Goal: Information Seeking & Learning: Learn about a topic

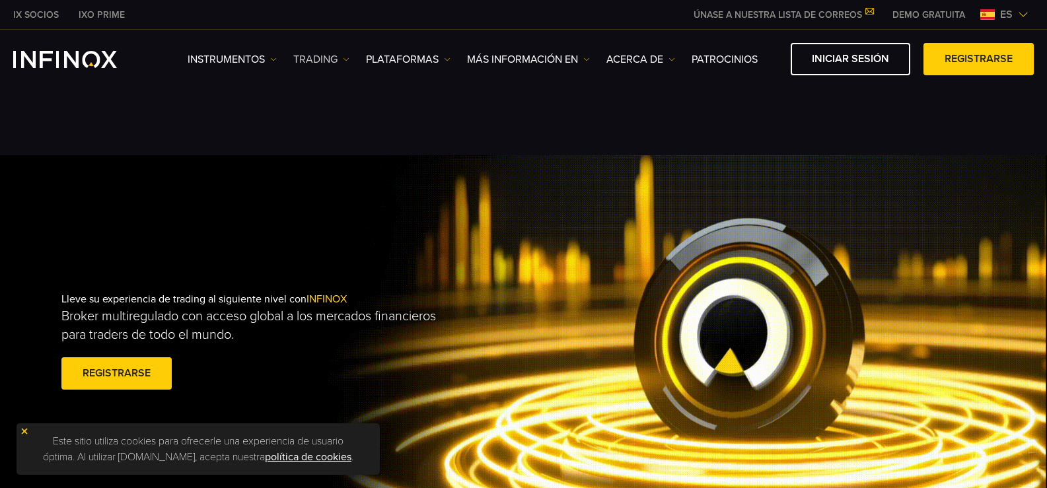
click at [345, 58] on img at bounding box center [346, 59] width 7 height 7
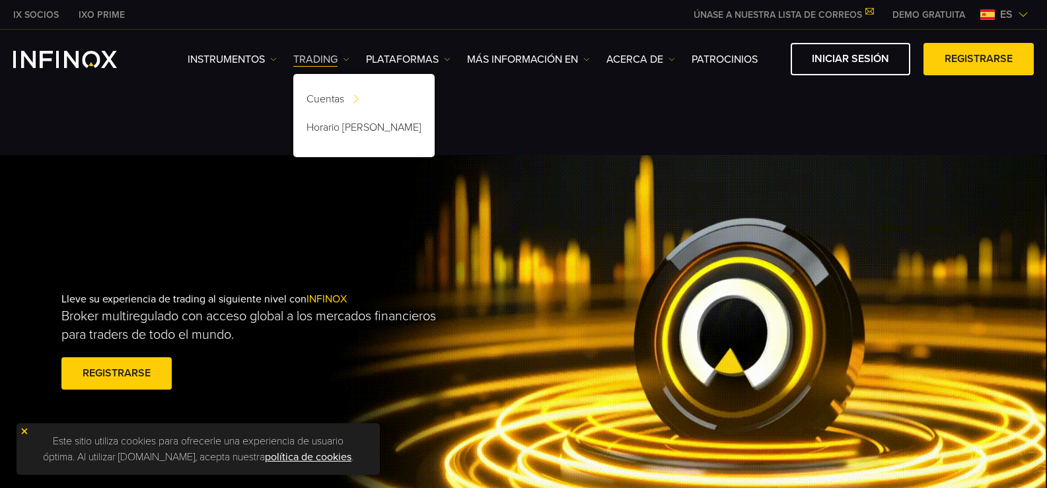
click at [345, 58] on img at bounding box center [346, 59] width 7 height 7
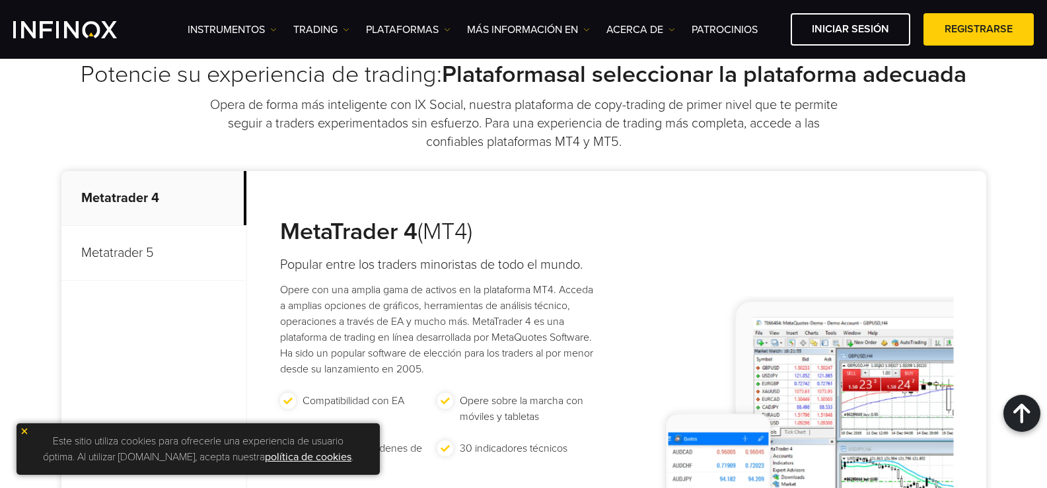
scroll to position [660, 0]
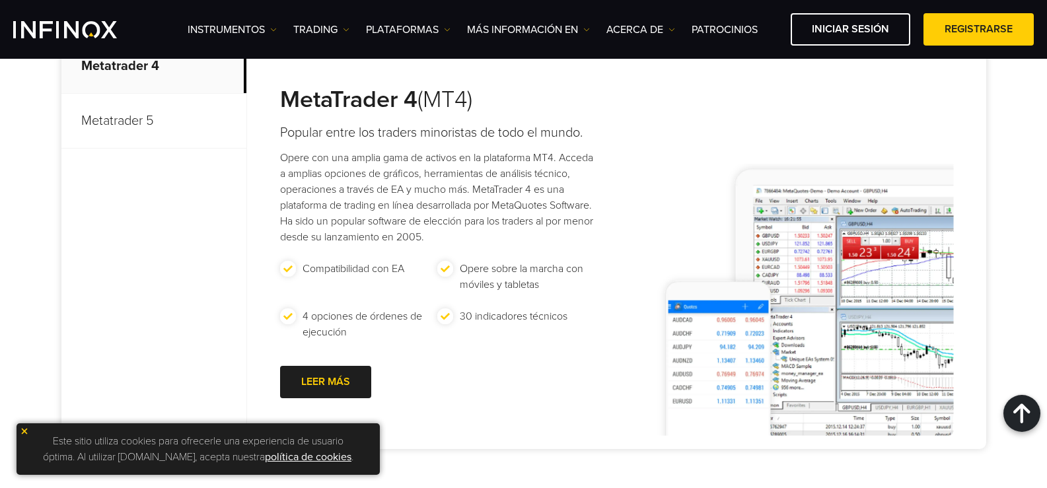
click at [139, 129] on p "Metatrader 5" at bounding box center [153, 121] width 185 height 55
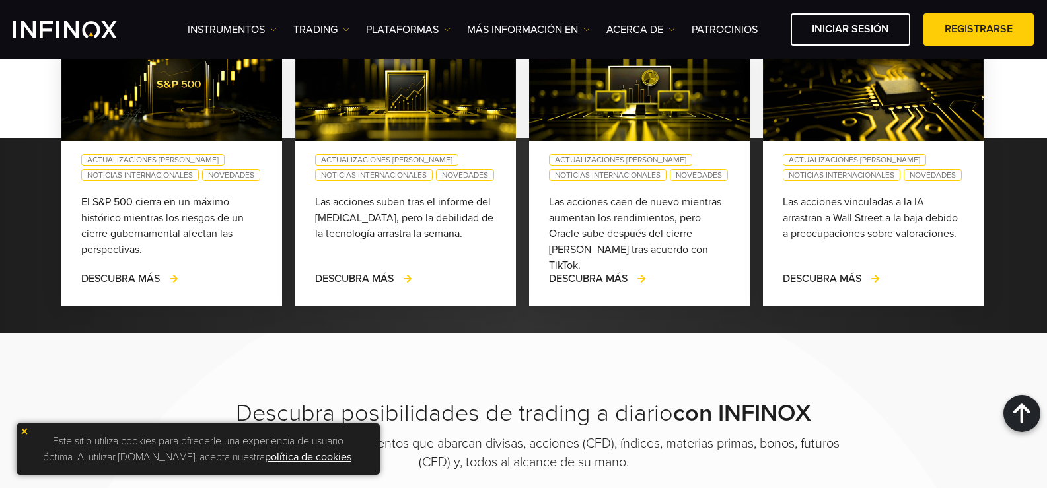
scroll to position [1189, 0]
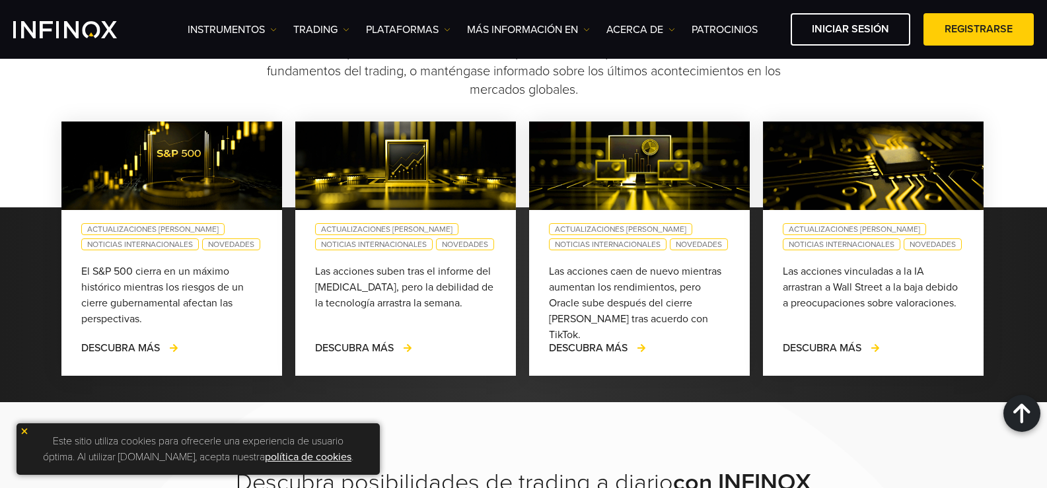
click at [25, 430] on img at bounding box center [24, 431] width 9 height 9
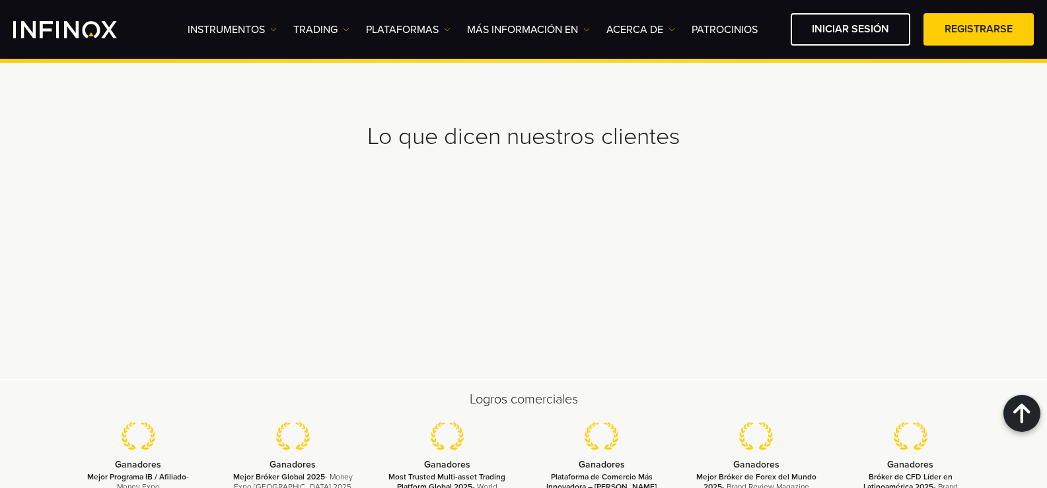
scroll to position [4293, 0]
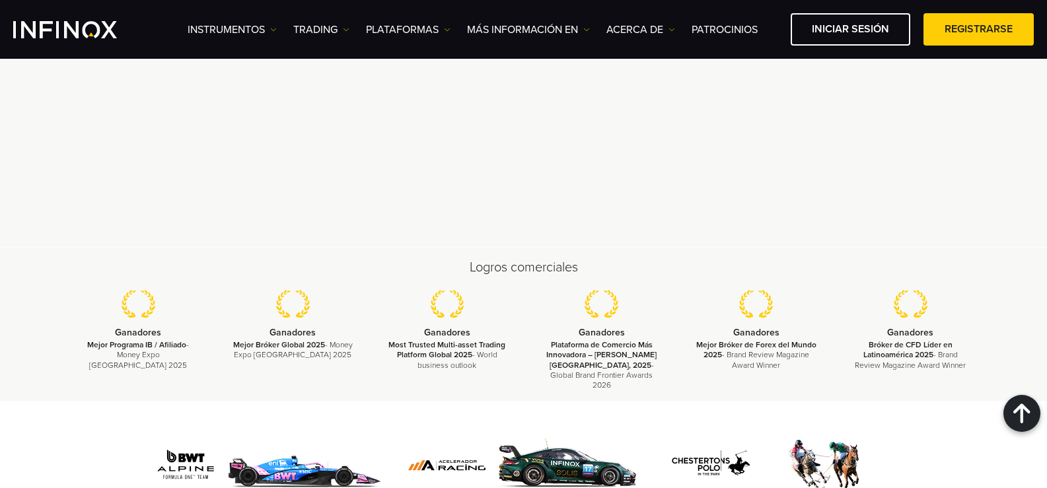
drag, startPoint x: 509, startPoint y: 281, endPoint x: 576, endPoint y: 213, distance: 94.8
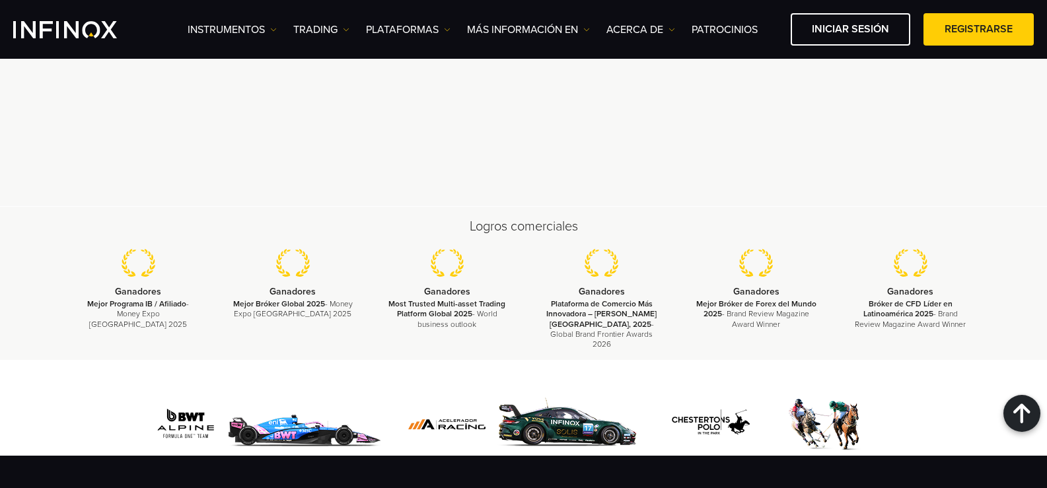
scroll to position [3937, 0]
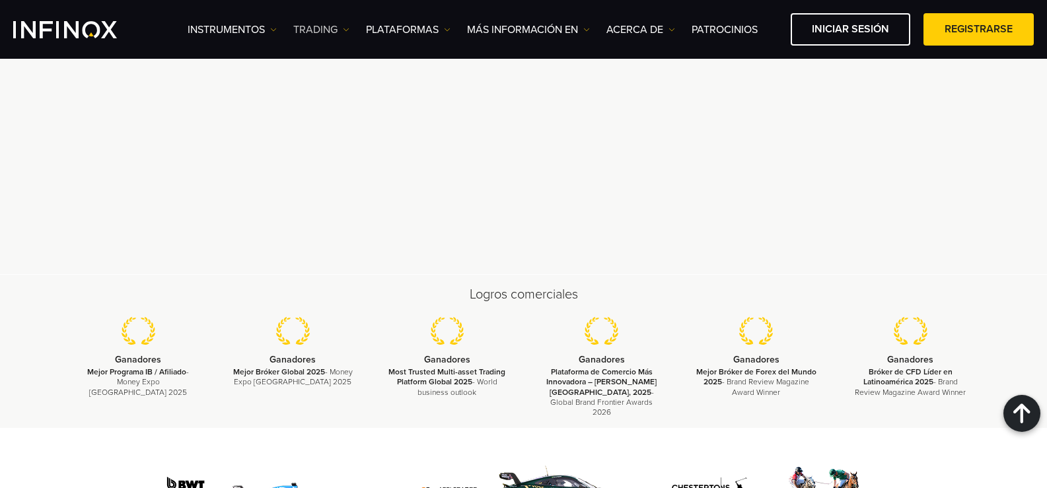
click at [345, 30] on img at bounding box center [346, 29] width 7 height 7
click at [274, 28] on img at bounding box center [273, 29] width 7 height 7
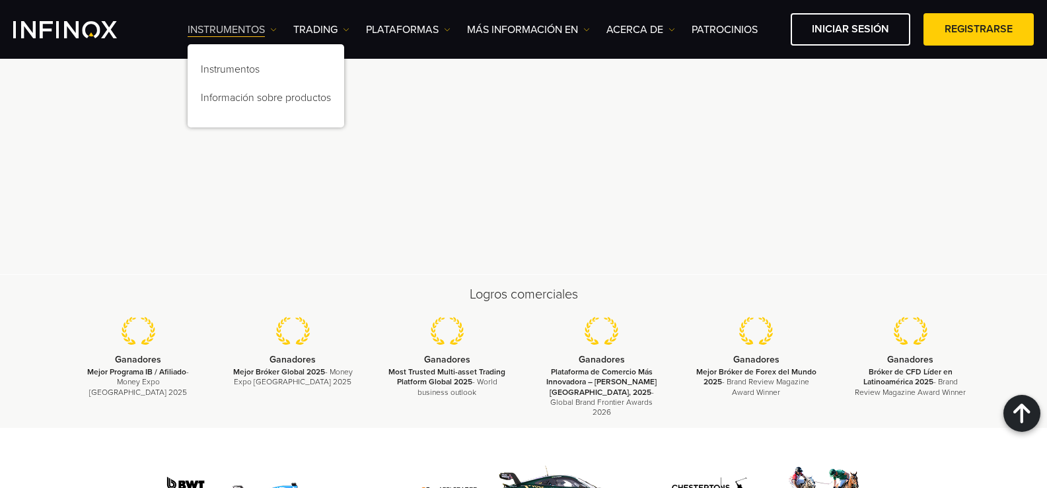
scroll to position [0, 0]
click at [346, 28] on img at bounding box center [346, 29] width 7 height 7
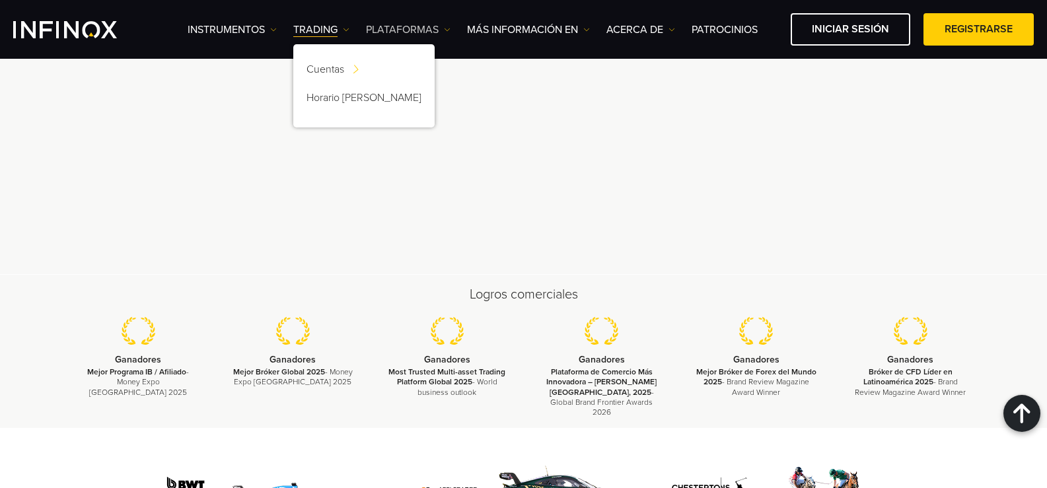
click at [446, 28] on img at bounding box center [447, 29] width 7 height 7
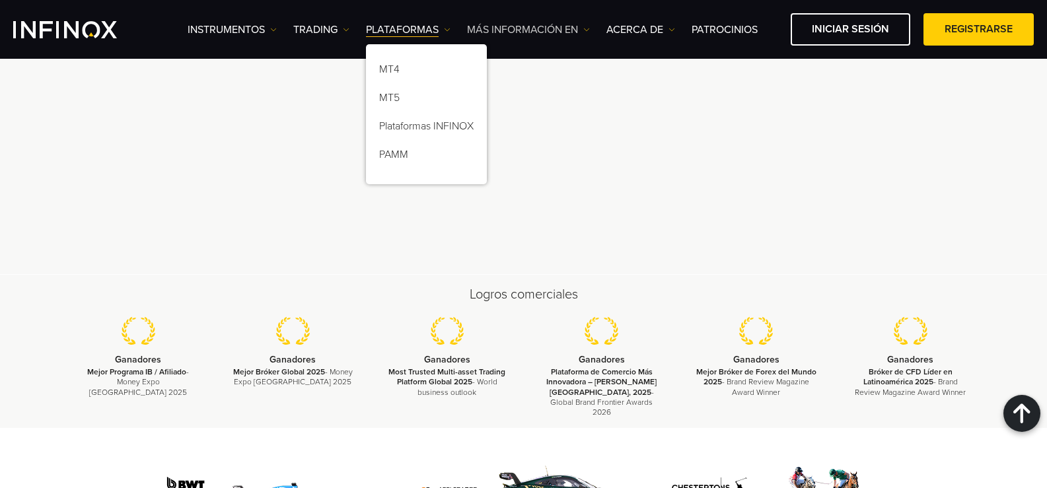
click at [586, 30] on img at bounding box center [586, 29] width 7 height 7
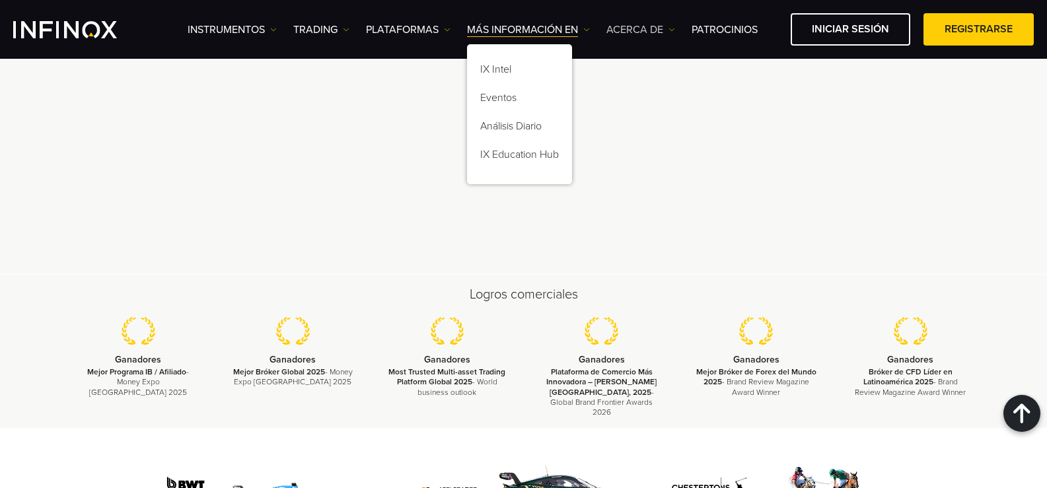
click at [671, 30] on img at bounding box center [671, 29] width 7 height 7
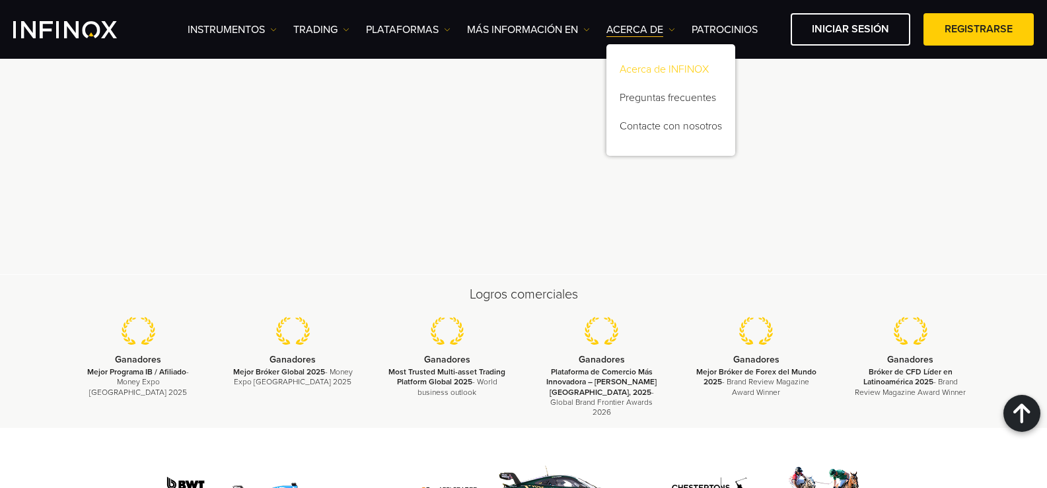
click at [650, 67] on link "Acerca de INFINOX" at bounding box center [670, 71] width 129 height 28
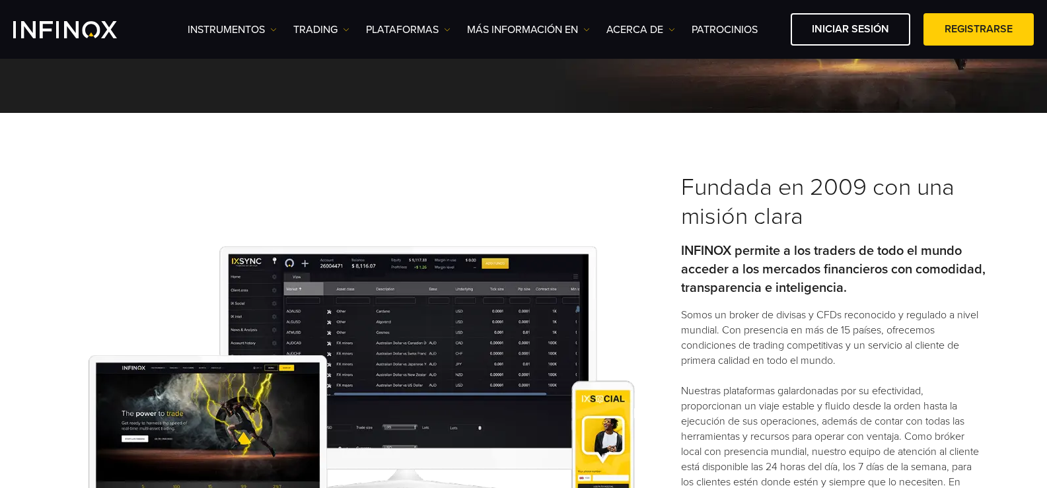
scroll to position [132, 0]
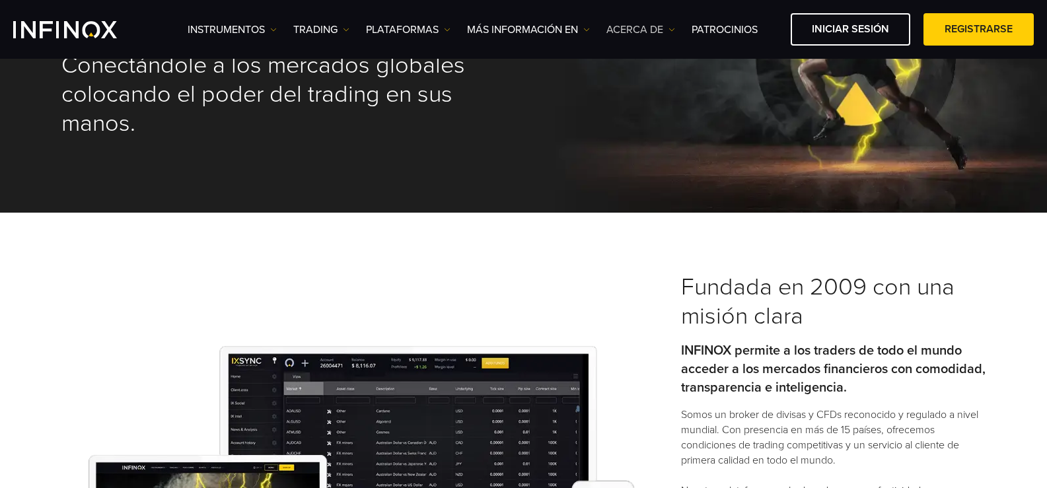
click at [668, 27] on img at bounding box center [671, 29] width 7 height 7
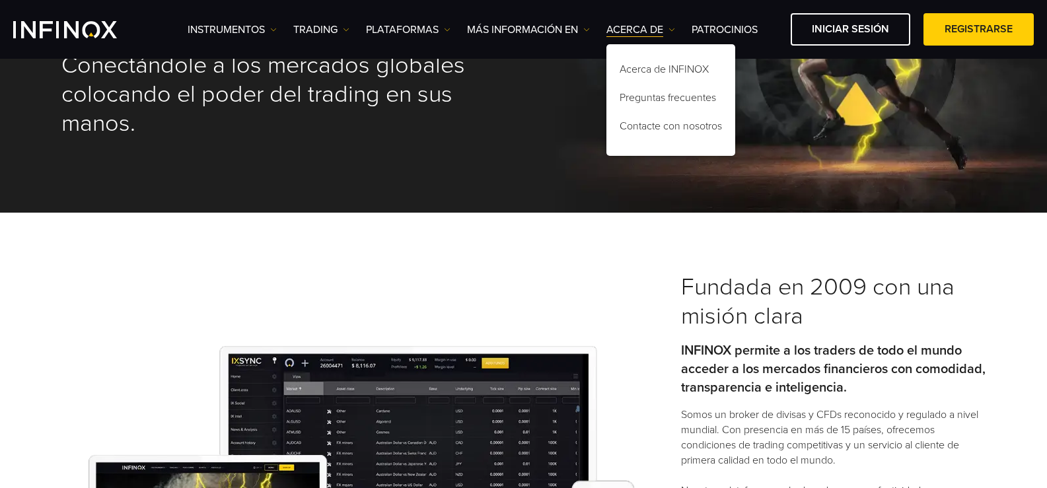
scroll to position [396, 0]
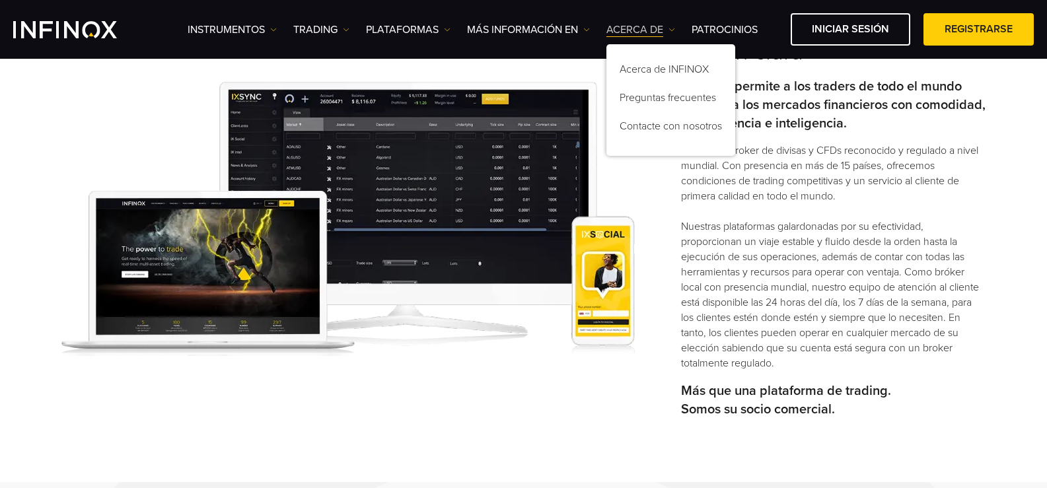
click at [674, 29] on img at bounding box center [671, 29] width 7 height 7
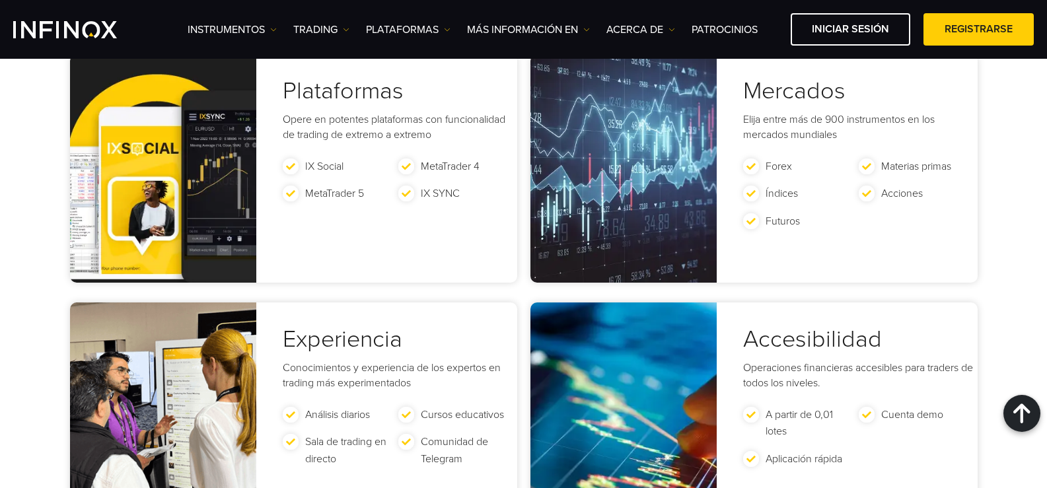
scroll to position [2510, 0]
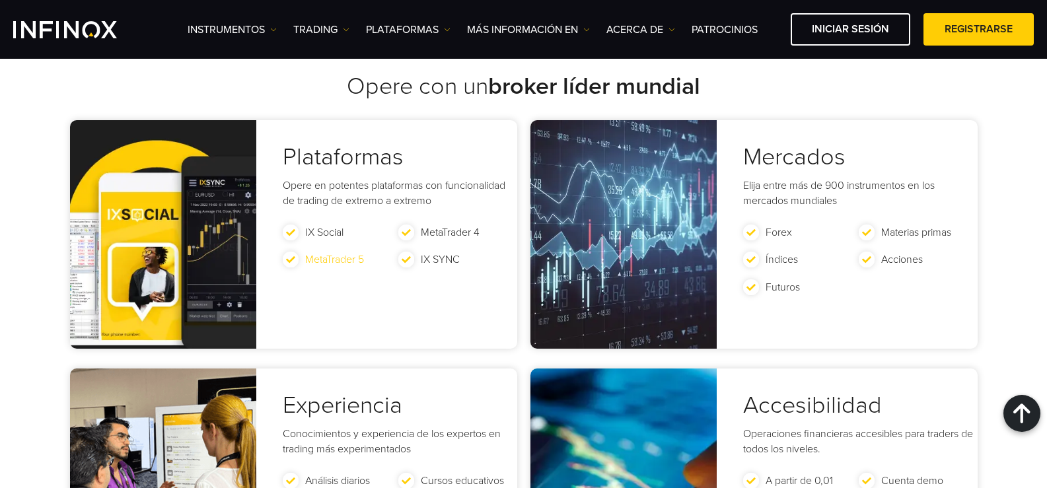
click at [345, 254] on link "MetaTrader 5" at bounding box center [334, 260] width 59 height 13
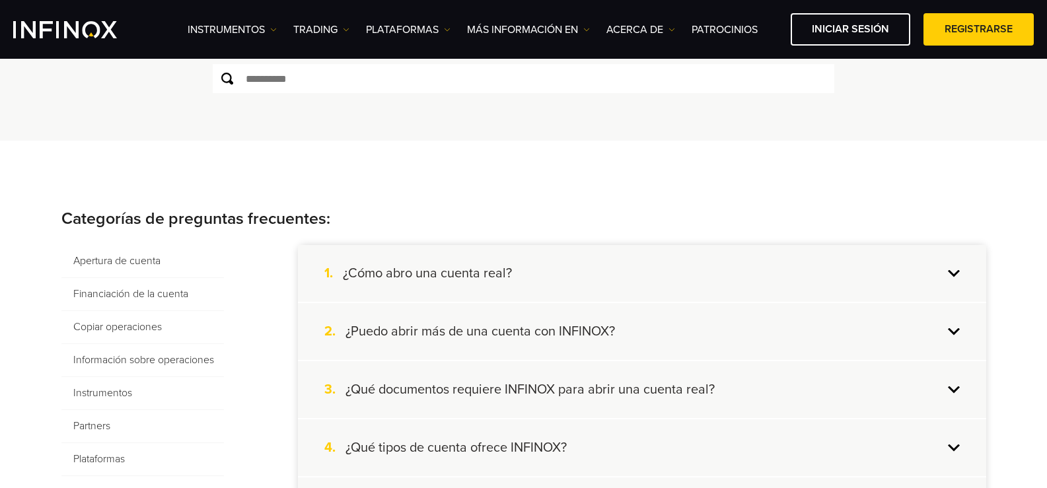
click at [940, 274] on div "1. ¿Cómo abro una cuenta real?" at bounding box center [642, 273] width 688 height 57
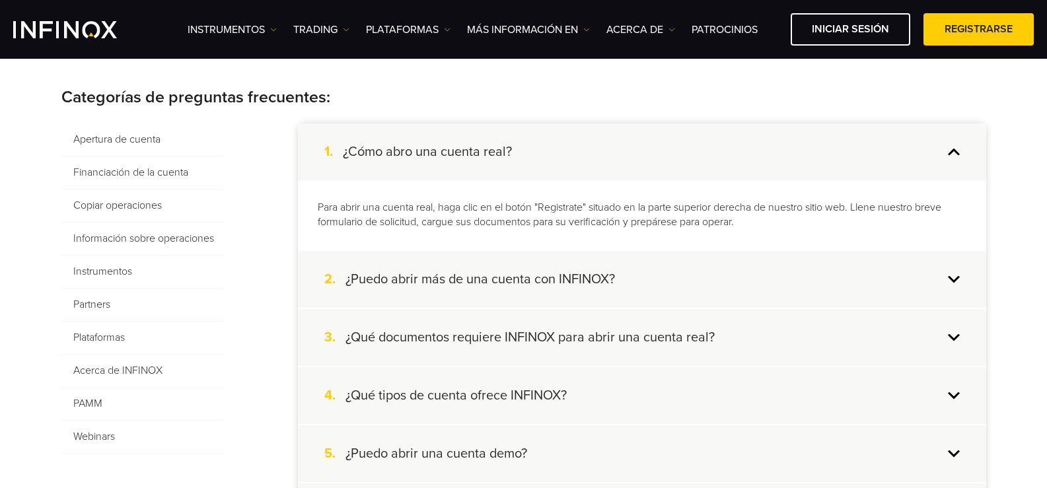
scroll to position [264, 0]
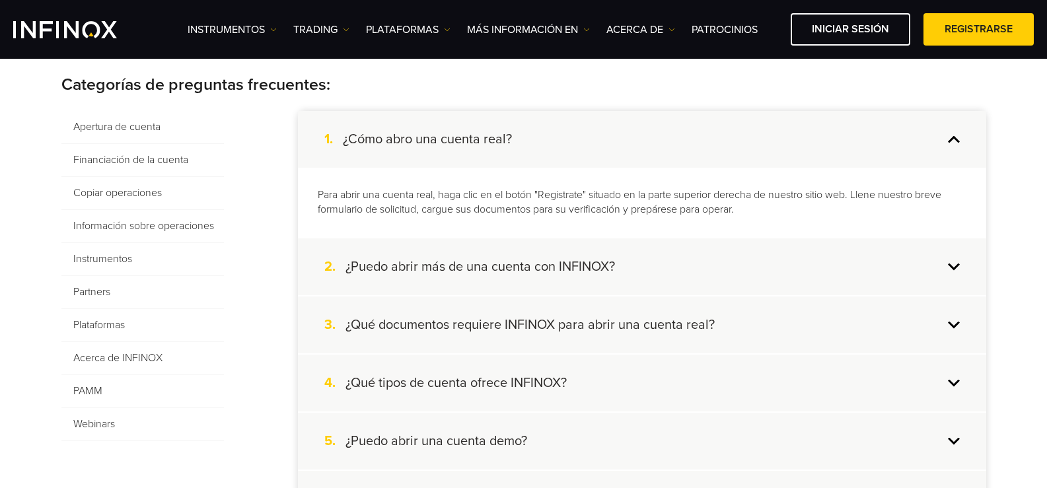
click at [956, 262] on div "2. ¿Puedo abrir más de una cuenta con INFINOX?" at bounding box center [642, 266] width 688 height 57
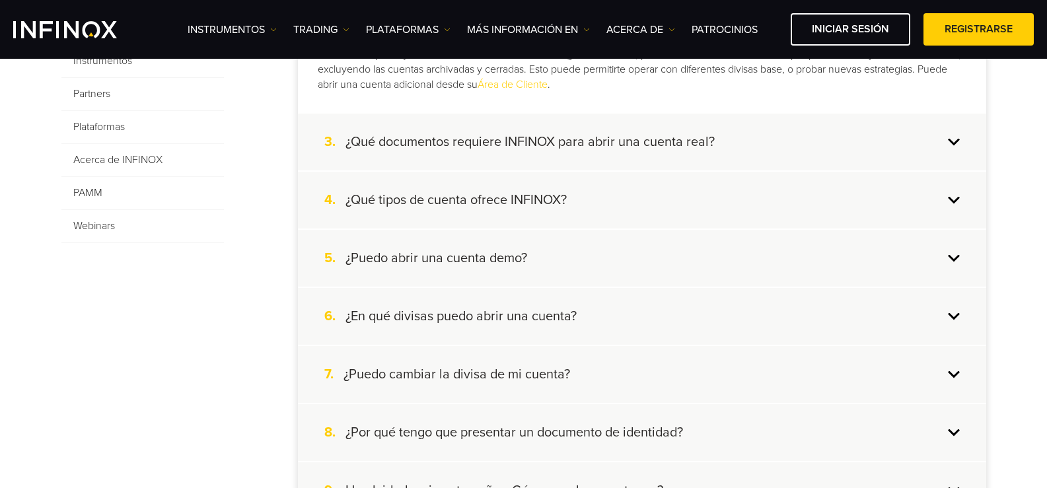
scroll to position [396, 0]
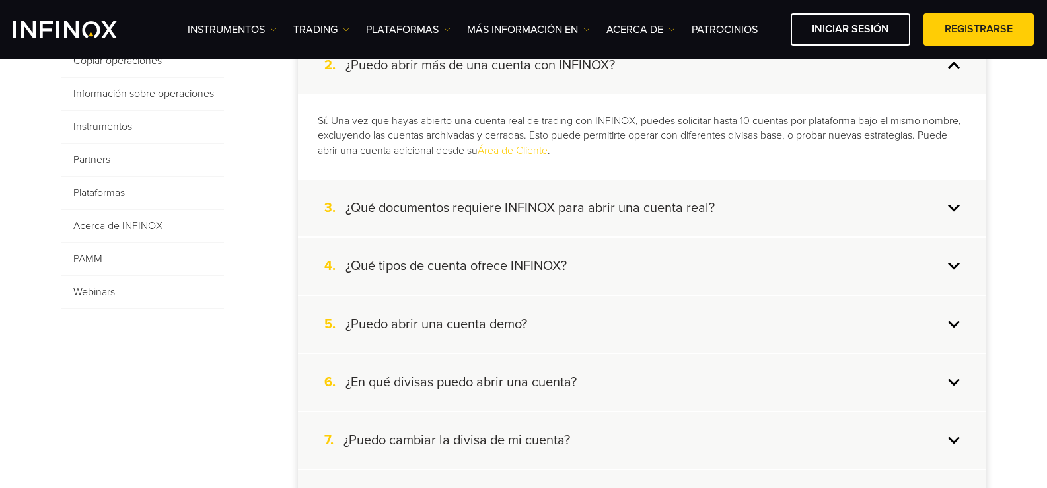
click at [950, 209] on div "3. ¿Qué documentos requiere INFINOX para abrir una cuenta real?" at bounding box center [642, 208] width 688 height 57
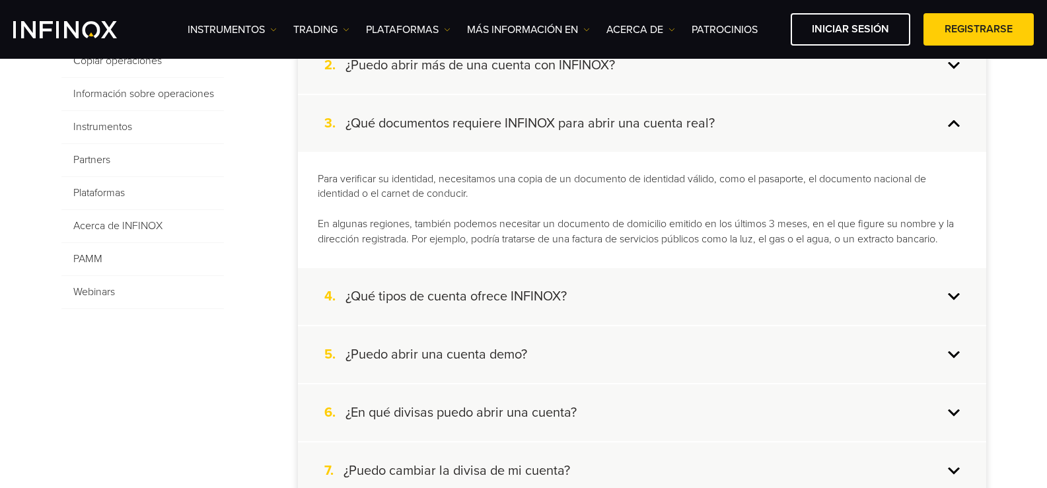
click at [956, 290] on div "4. ¿Qué tipos de cuenta ofrece INFINOX?" at bounding box center [642, 296] width 688 height 57
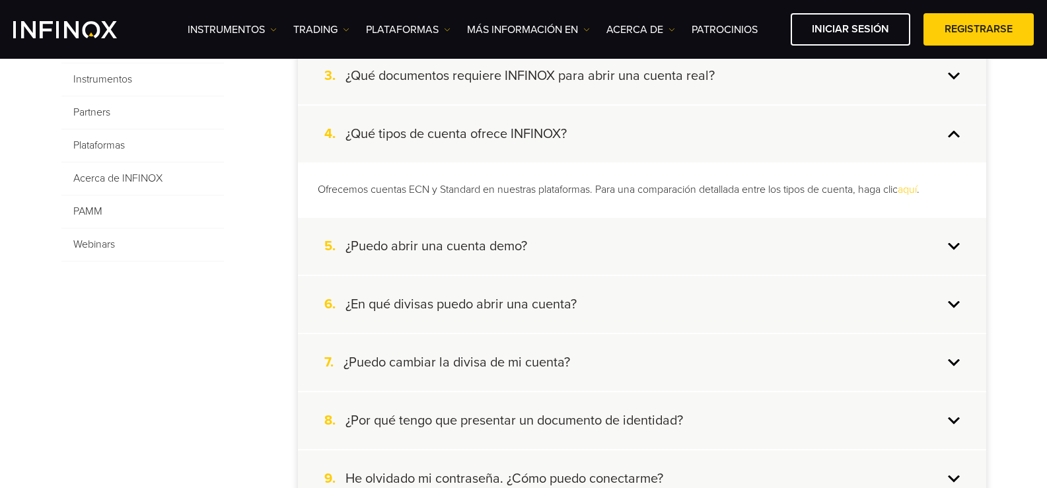
scroll to position [462, 0]
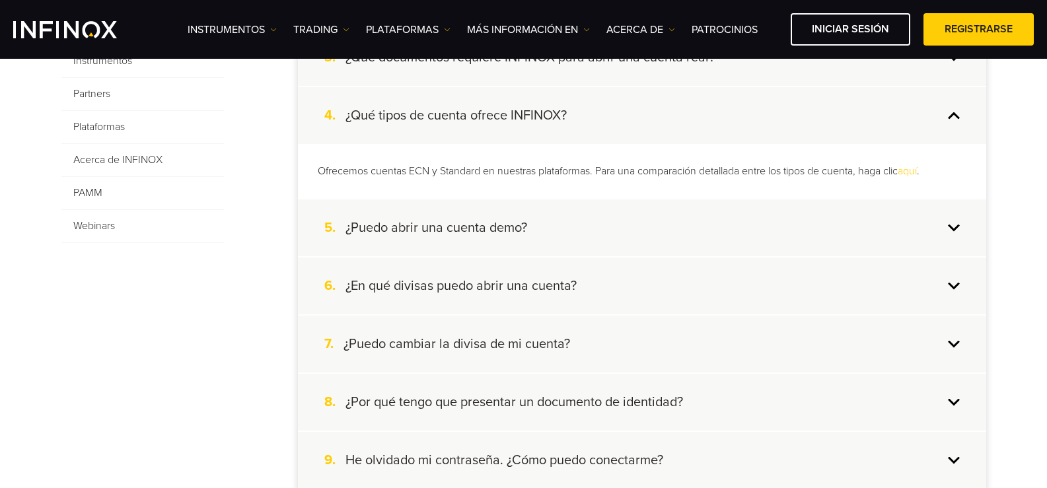
click at [948, 226] on div "5. ¿Puedo abrir una cuenta demo?" at bounding box center [642, 227] width 688 height 57
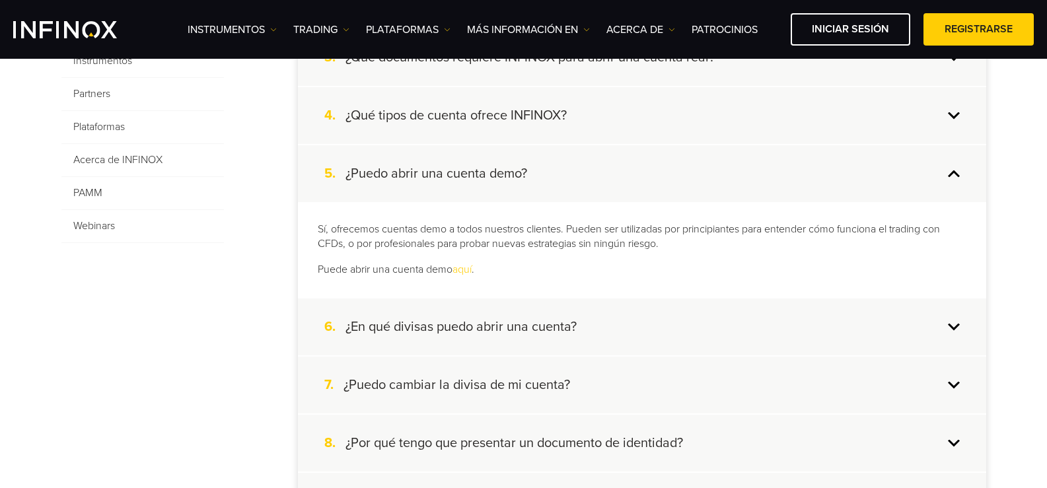
click at [948, 325] on div "6. ¿En qué divisas puedo abrir una cuenta?" at bounding box center [642, 327] width 688 height 57
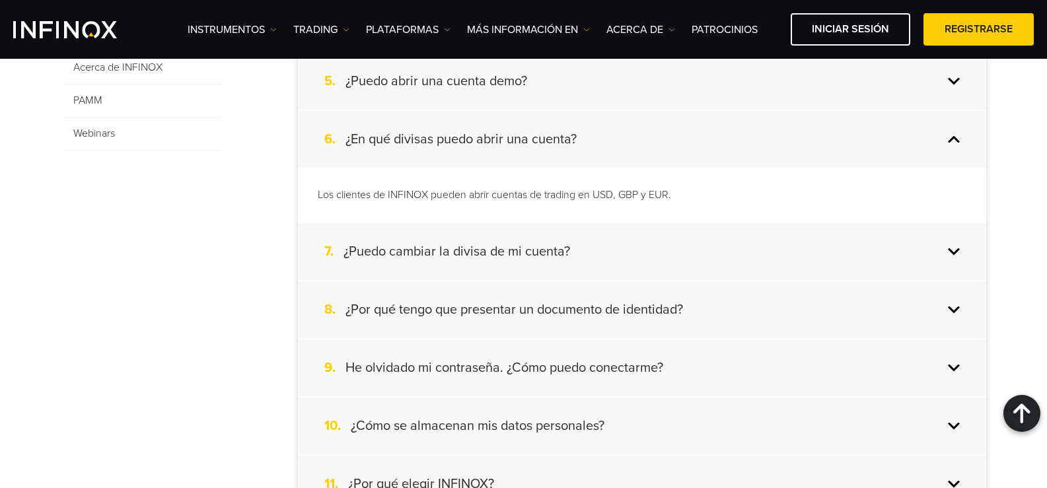
scroll to position [660, 0]
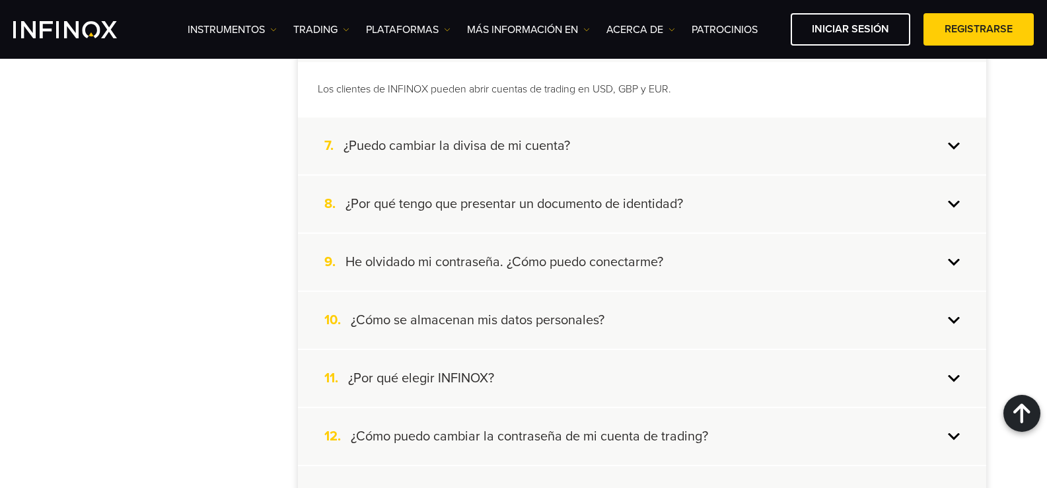
click at [951, 146] on div "7. ¿Puedo cambiar la divisa de mi cuenta?" at bounding box center [642, 146] width 688 height 57
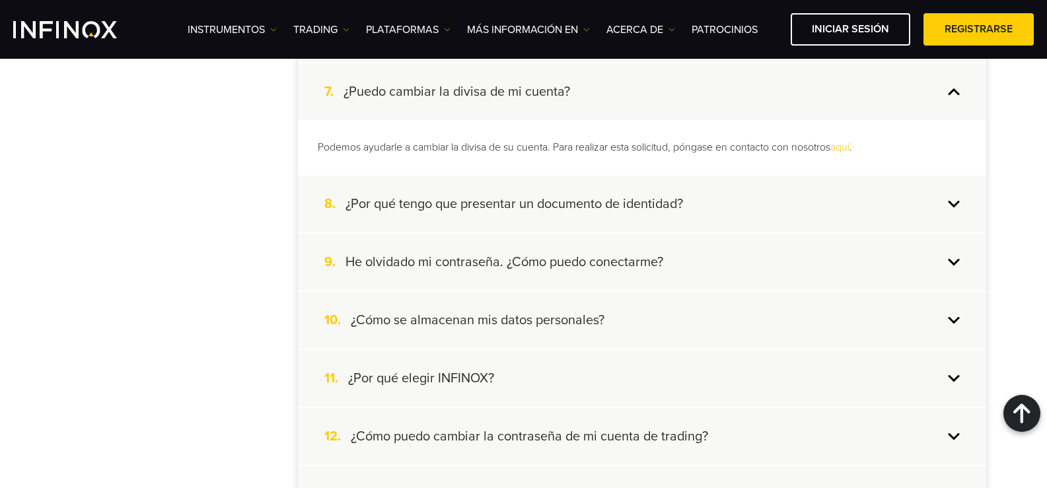
click at [950, 203] on div "8. ¿Por qué tengo que presentar un documento de identidad?" at bounding box center [642, 204] width 688 height 57
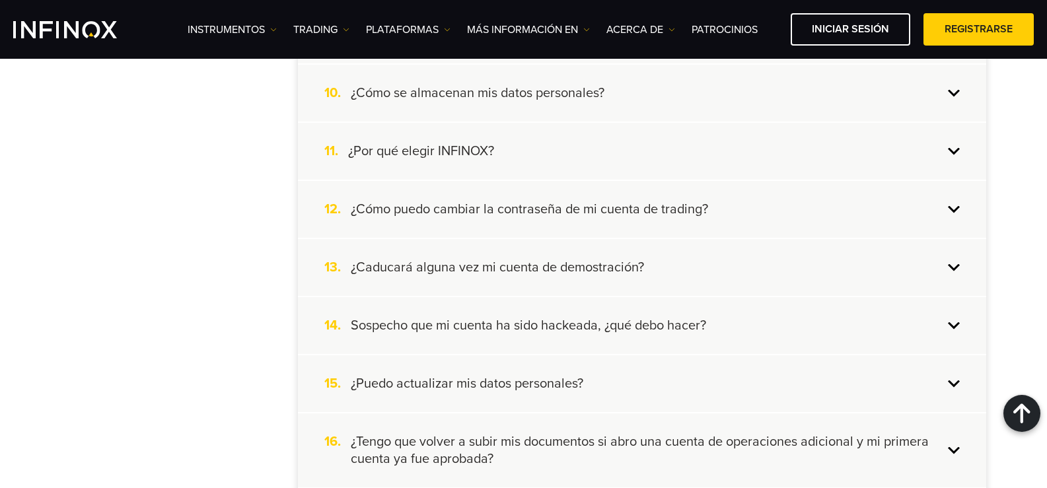
scroll to position [925, 0]
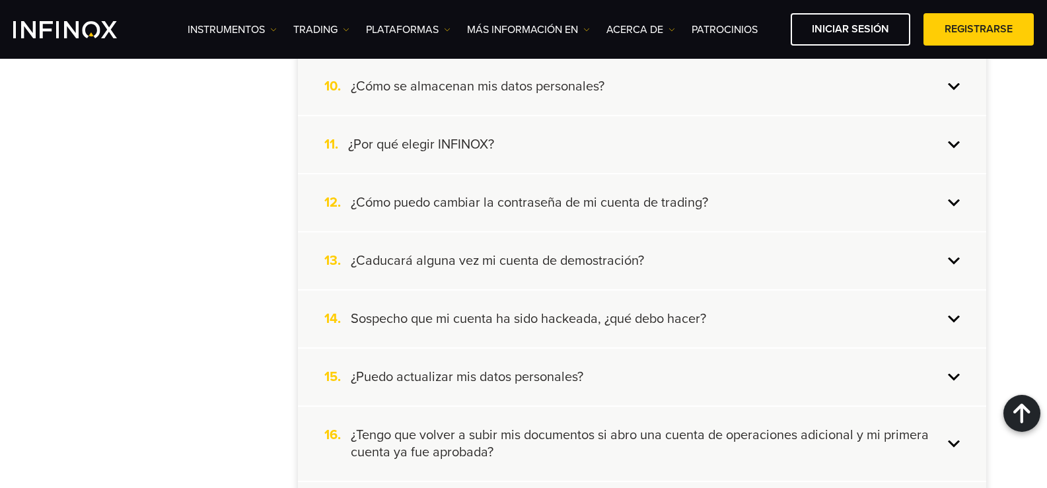
click at [948, 254] on div "13. ¿Caducará alguna vez mi cuenta de demostración?" at bounding box center [642, 260] width 688 height 57
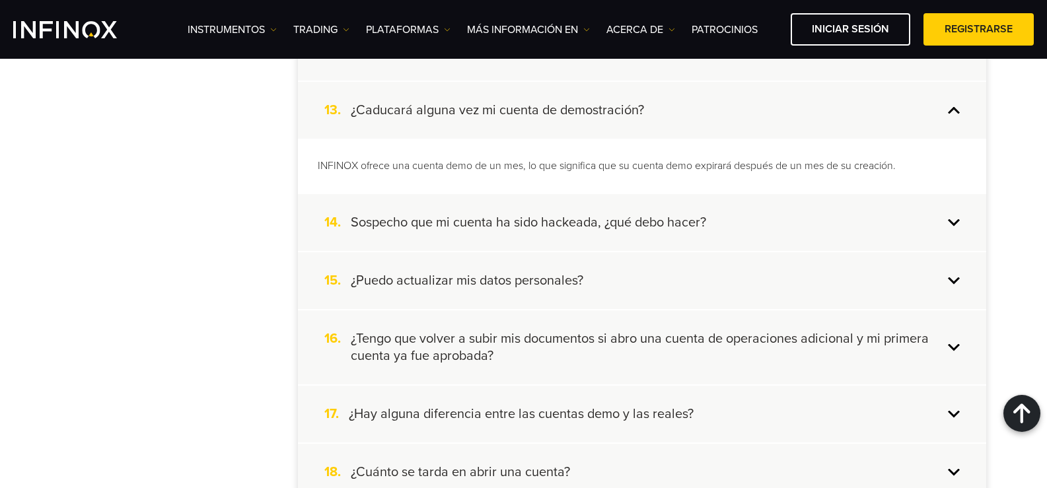
scroll to position [1057, 0]
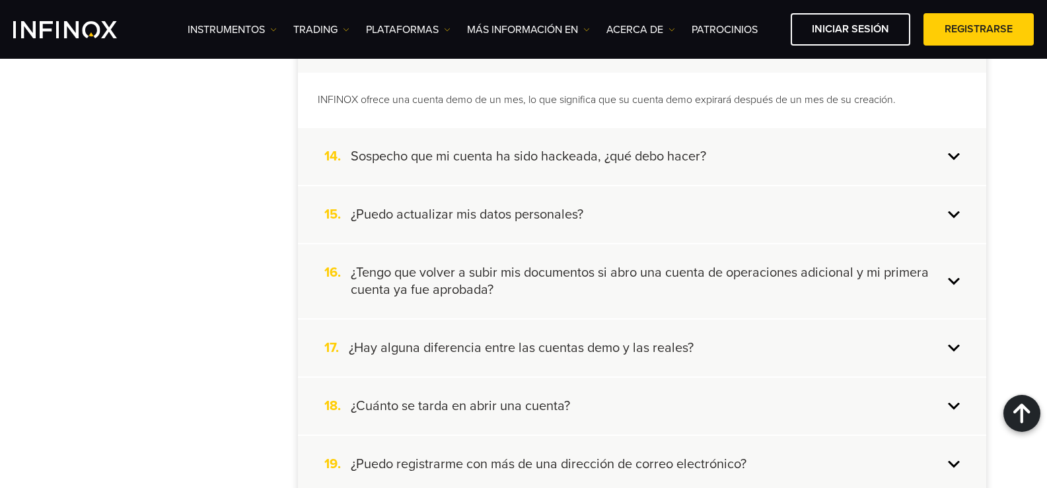
click at [945, 276] on div "16. ¿Tengo que volver a subir mis documentos si abro una cuenta de operaciones …" at bounding box center [642, 281] width 688 height 74
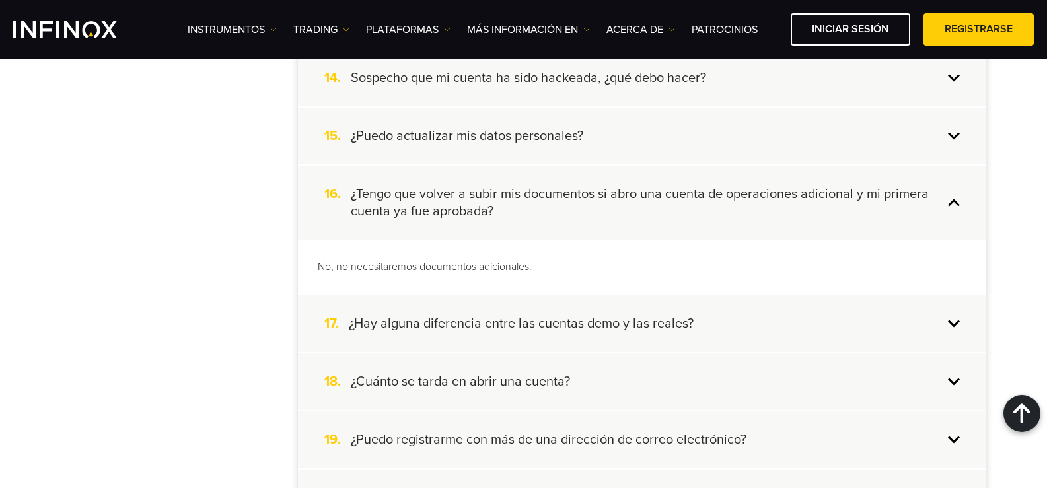
scroll to position [1189, 0]
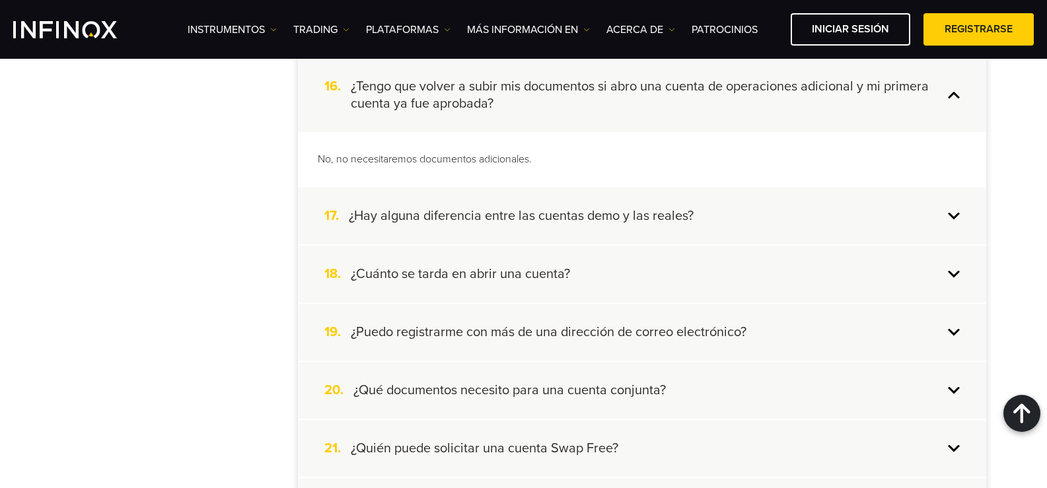
click at [950, 331] on div "19. ¿Puedo registrarme con más de una dirección de correo electrónico?" at bounding box center [642, 332] width 688 height 57
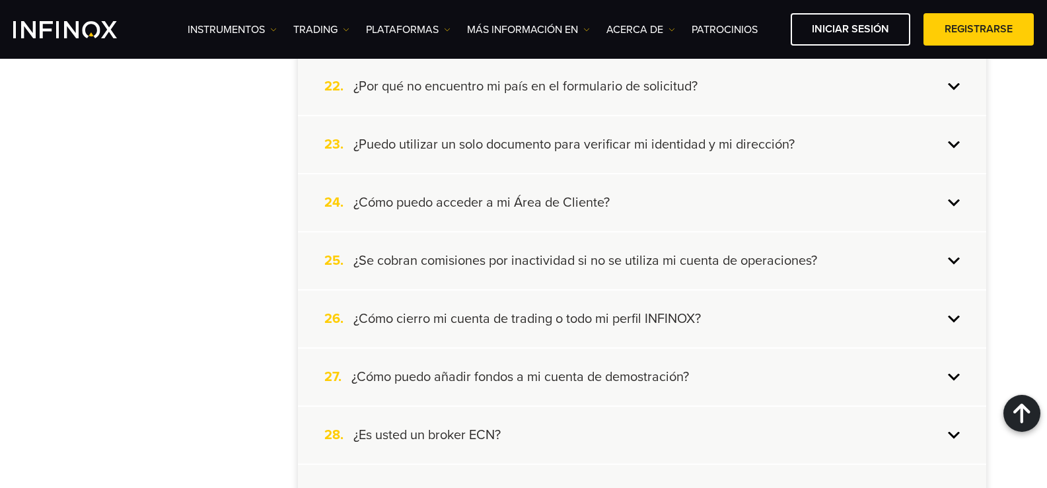
scroll to position [1651, 0]
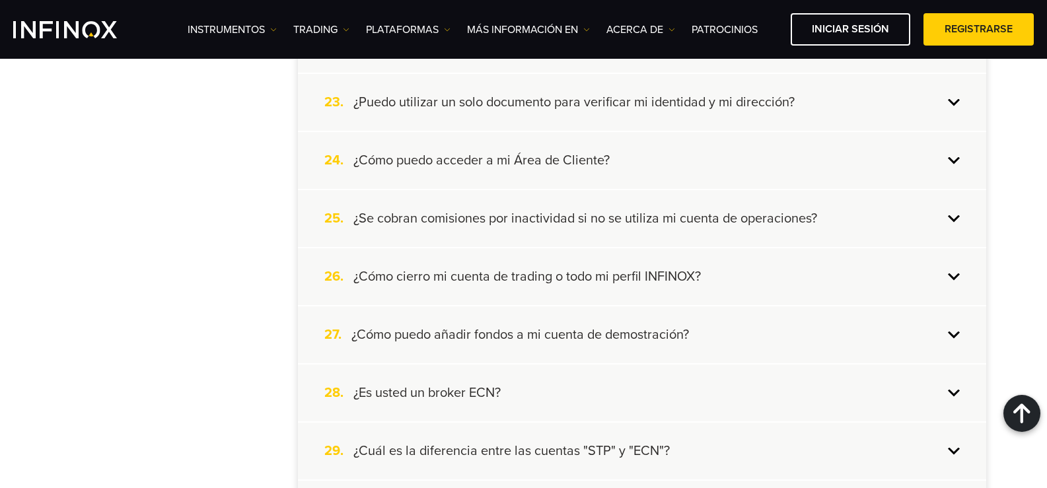
click at [943, 209] on div "25. ¿Se cobran comisiones por inactividad si no se utiliza mi cuenta de operaci…" at bounding box center [642, 218] width 688 height 57
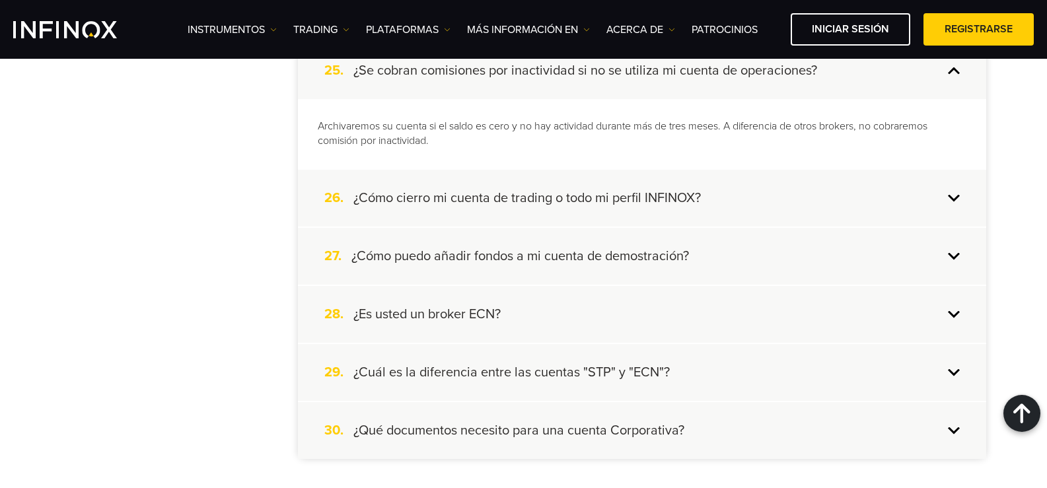
scroll to position [1795, 0]
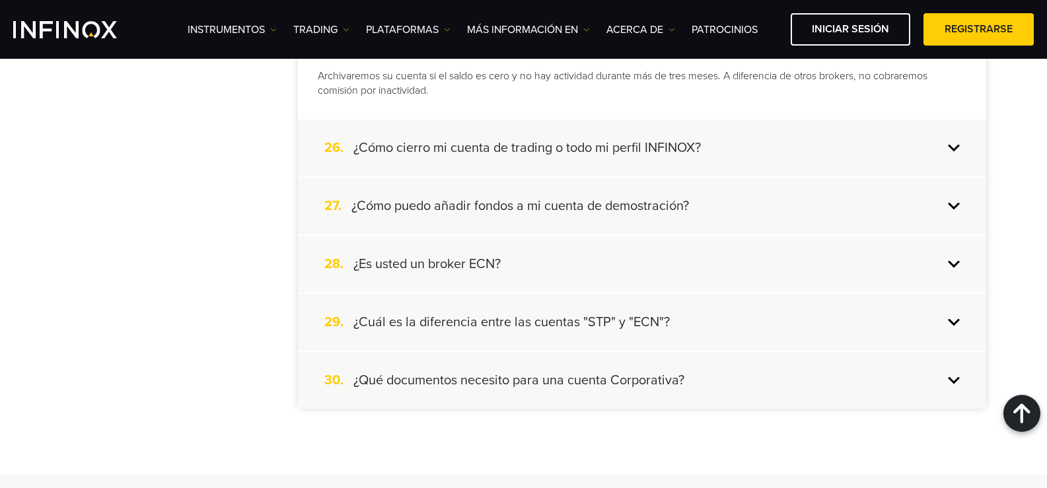
click at [624, 266] on div "28. ¿Es usted un broker ECN?" at bounding box center [642, 264] width 688 height 57
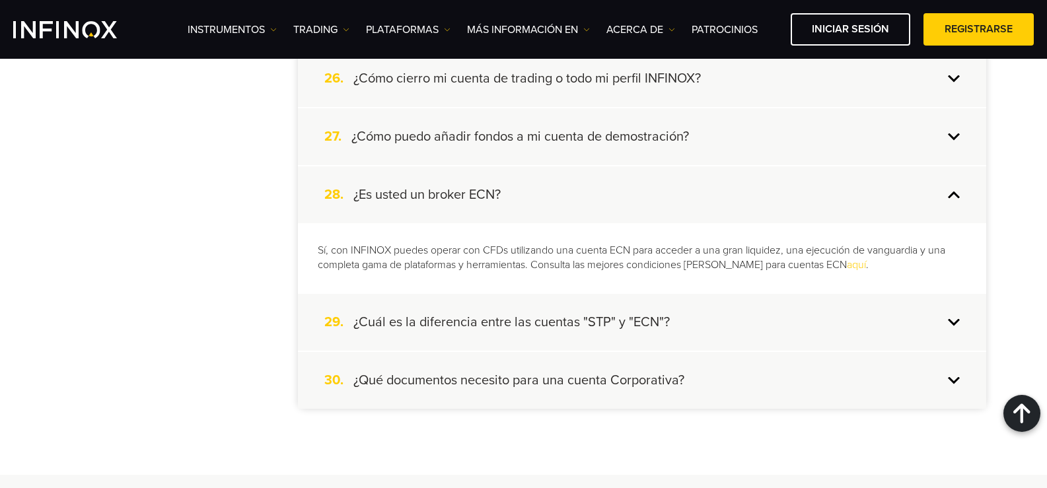
click at [798, 325] on div "29. ¿Cuál es la diferencia entre las cuentas "STP" y "ECN"?" at bounding box center [642, 322] width 688 height 57
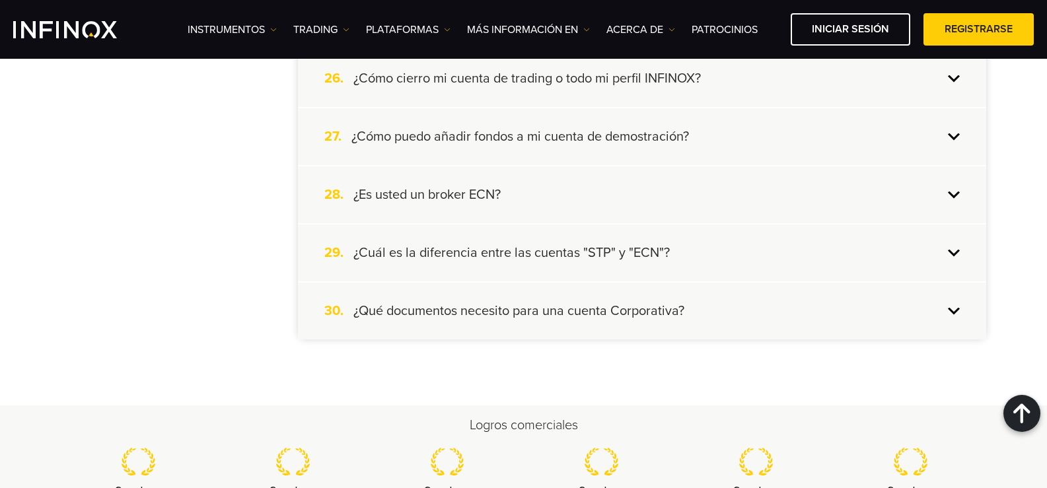
click at [764, 246] on div "29. ¿Cuál es la diferencia entre las cuentas "STP" y "ECN"?" at bounding box center [642, 253] width 688 height 57
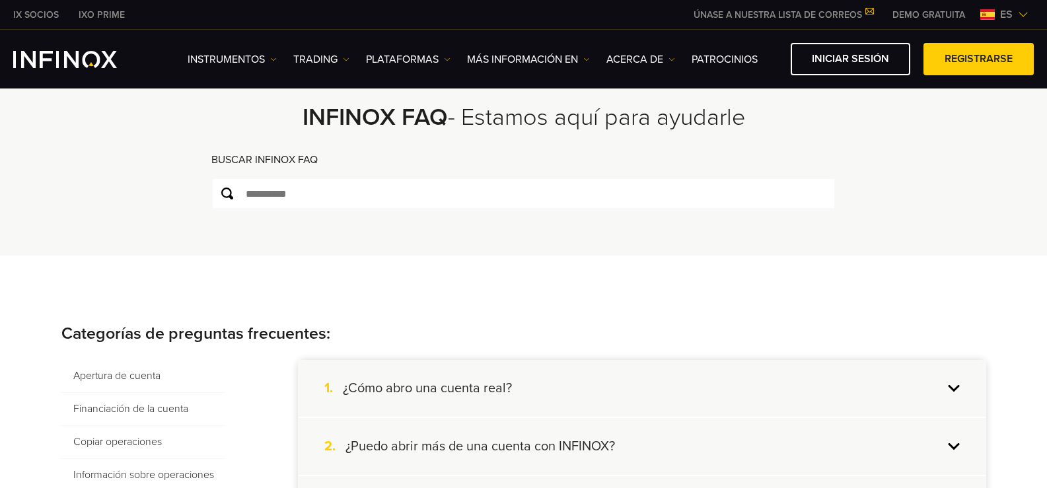
scroll to position [0, 0]
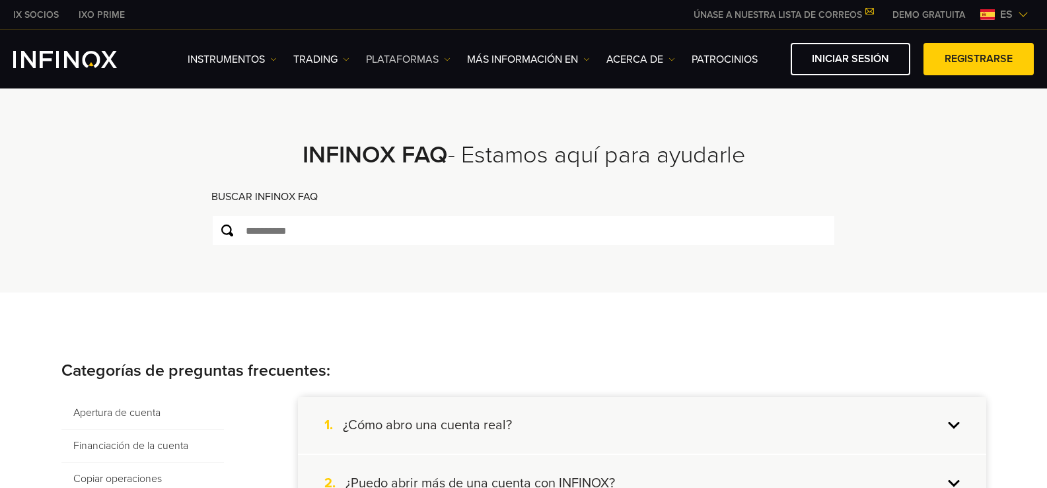
click at [444, 63] on link "PLATAFORMAS" at bounding box center [408, 60] width 85 height 16
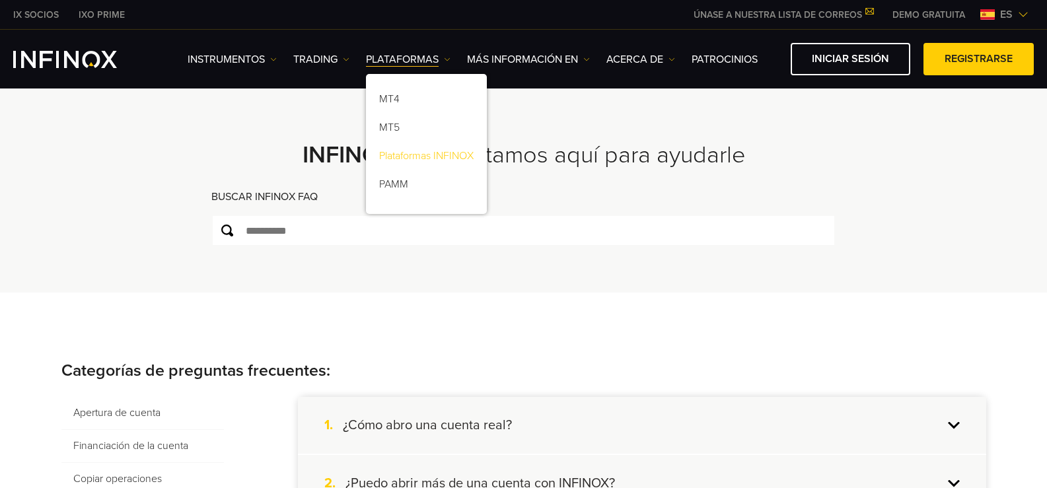
click at [439, 156] on link "Plataformas INFINOX" at bounding box center [426, 158] width 121 height 28
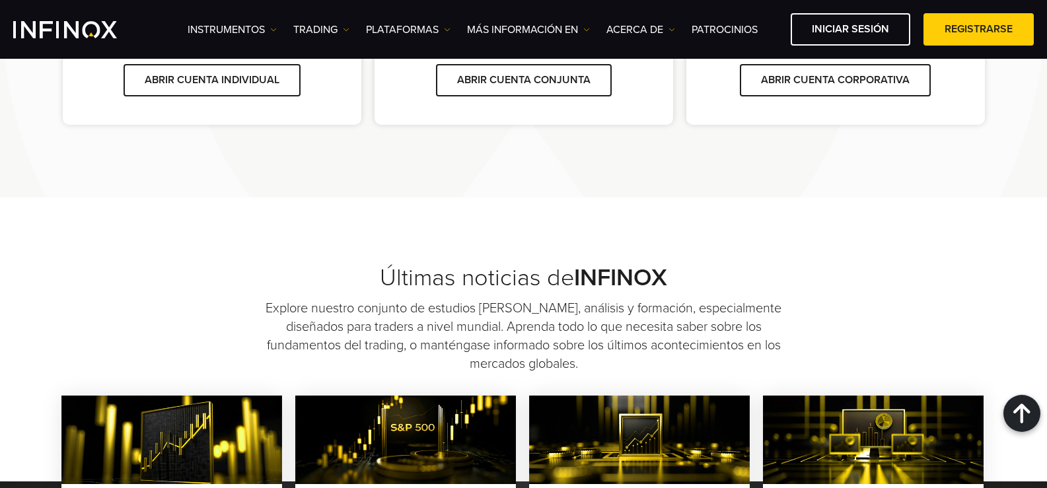
scroll to position [908, 0]
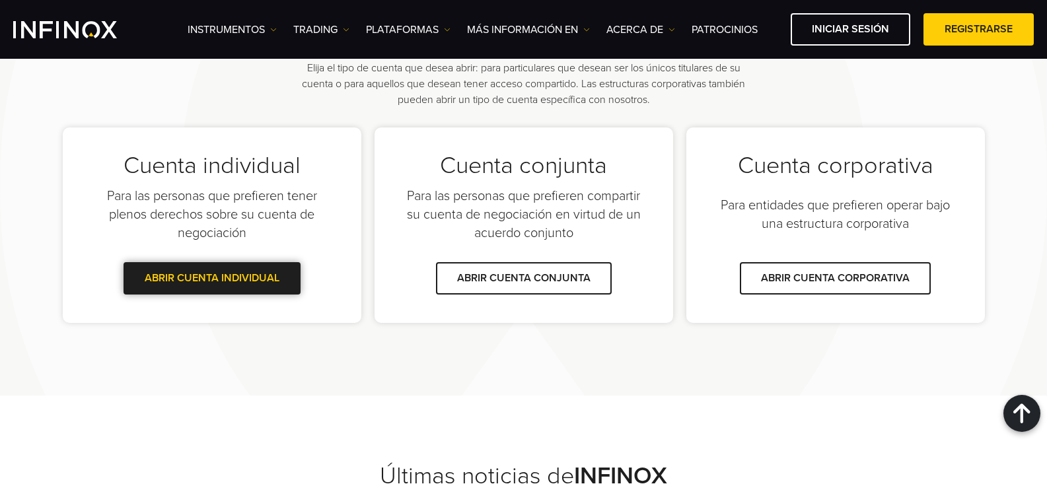
click at [215, 284] on link "ABRIR CUENTA INDIVIDUAL" at bounding box center [211, 278] width 177 height 32
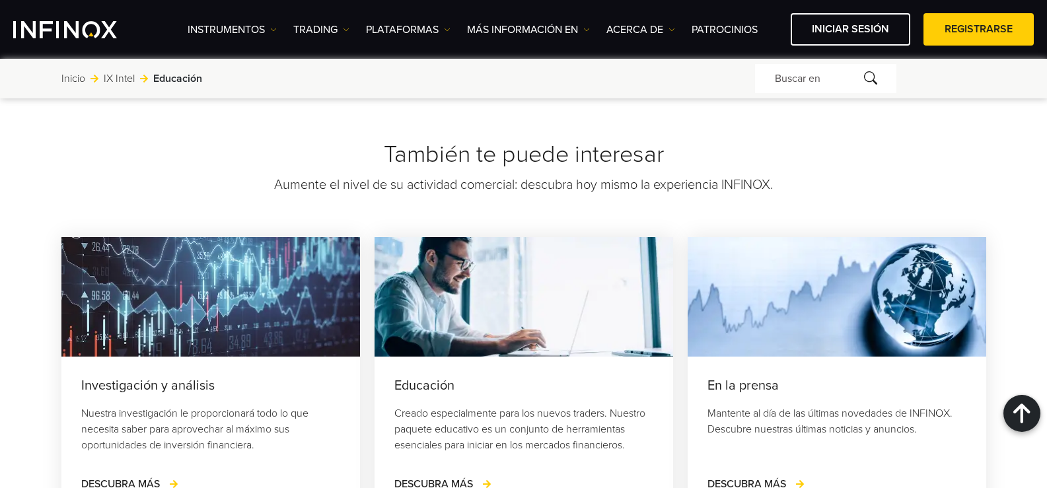
scroll to position [2906, 0]
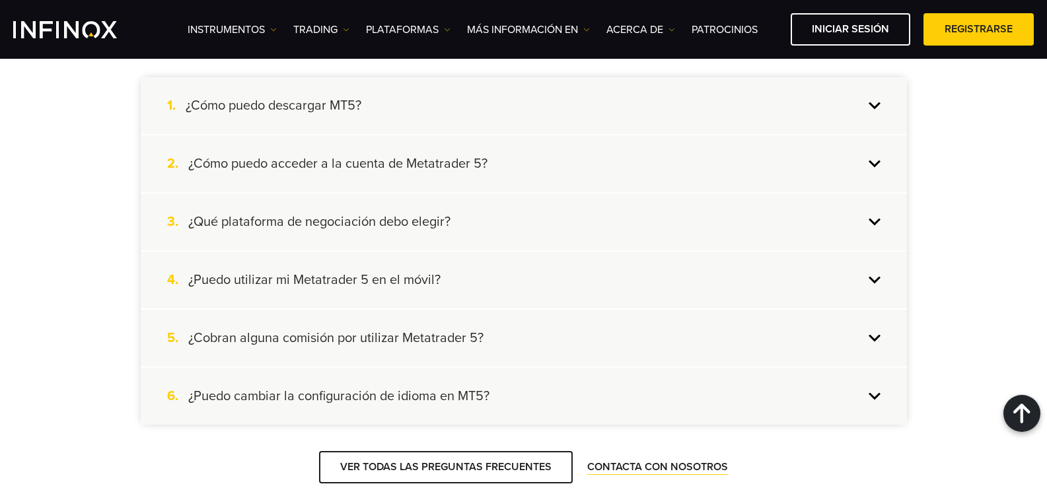
scroll to position [2047, 0]
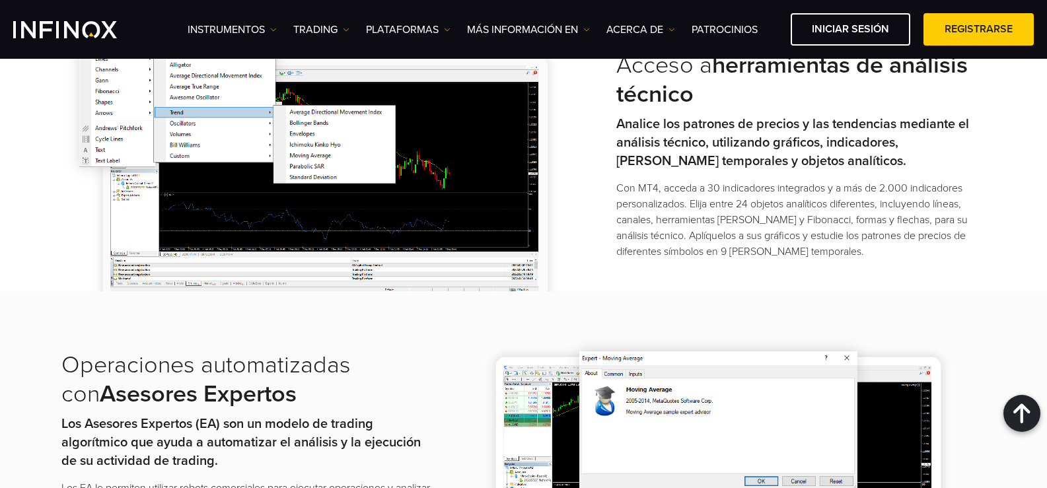
scroll to position [1453, 0]
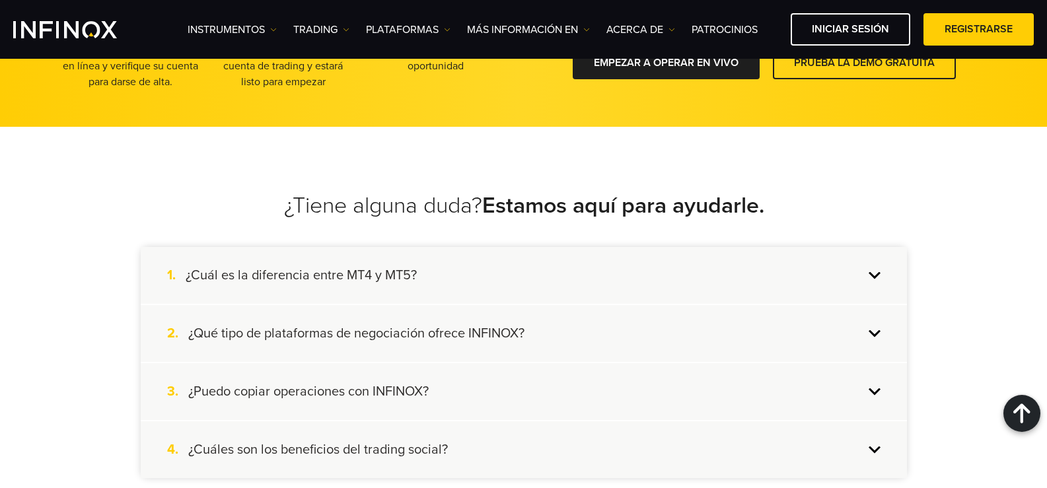
scroll to position [2708, 0]
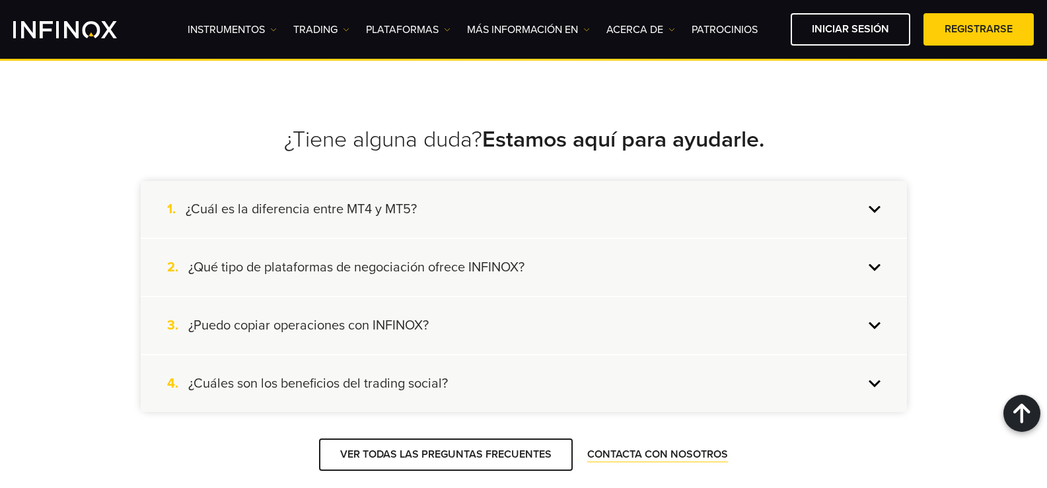
click at [866, 208] on div "1. ¿Cuál es la diferencia entre MT4 y MT5?" at bounding box center [524, 209] width 766 height 57
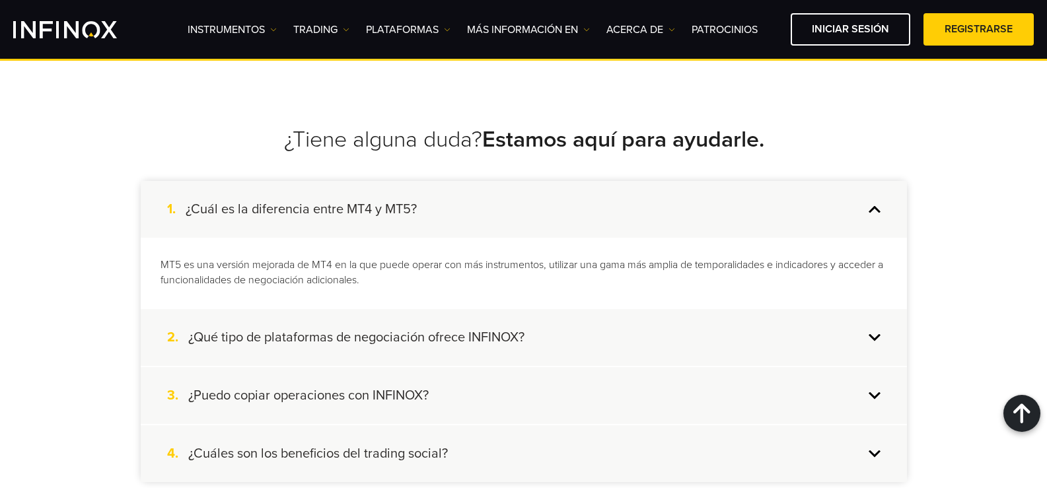
scroll to position [2906, 0]
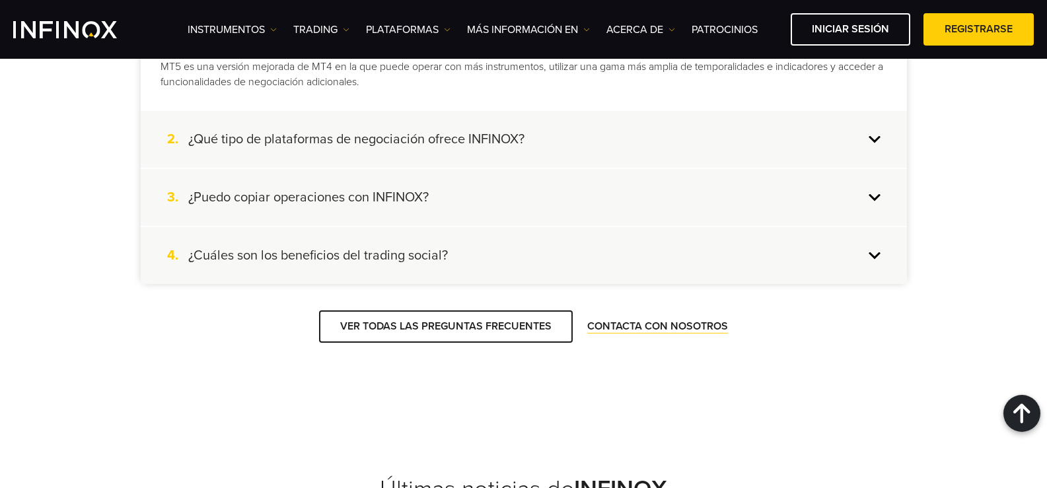
click at [876, 137] on div "2. ¿Qué tipo de plataformas de negociación ofrece INFINOX?" at bounding box center [524, 139] width 766 height 57
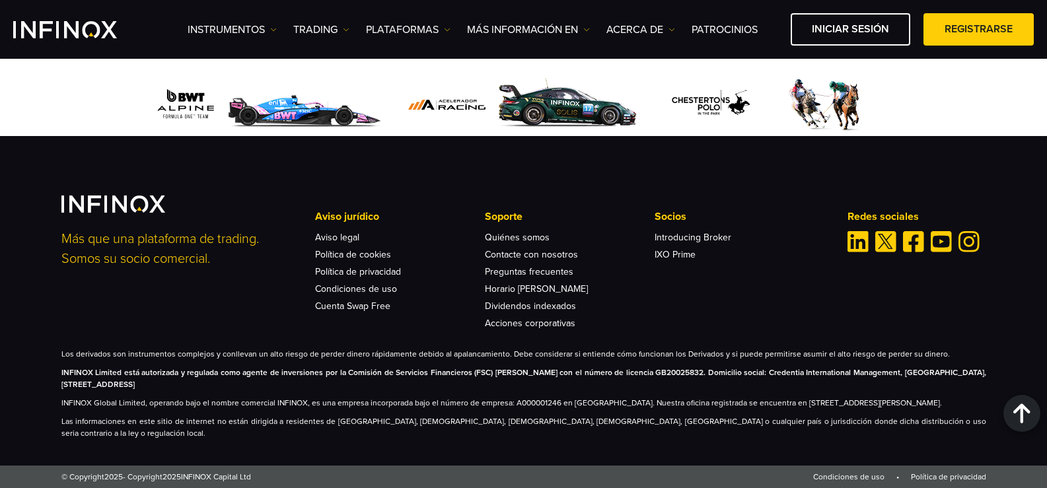
scroll to position [6538, 0]
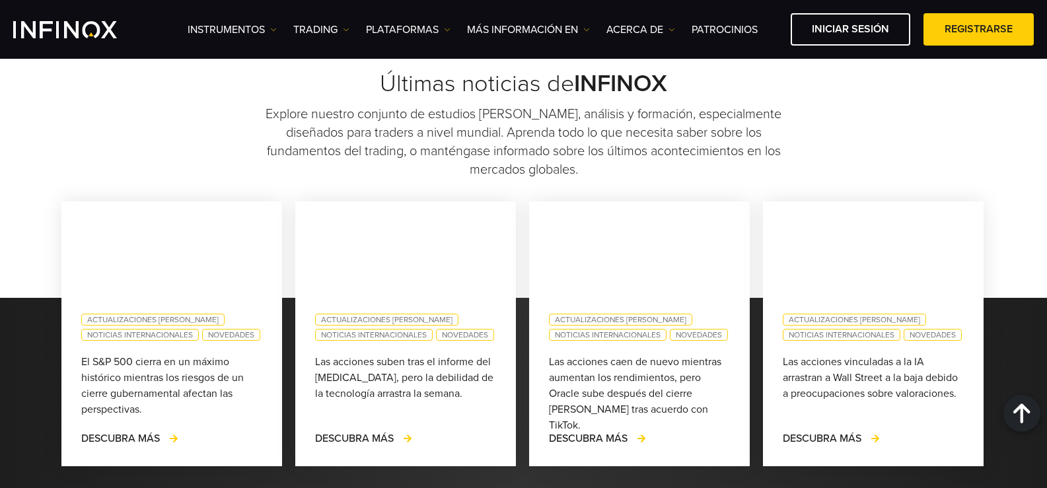
scroll to position [3192, 0]
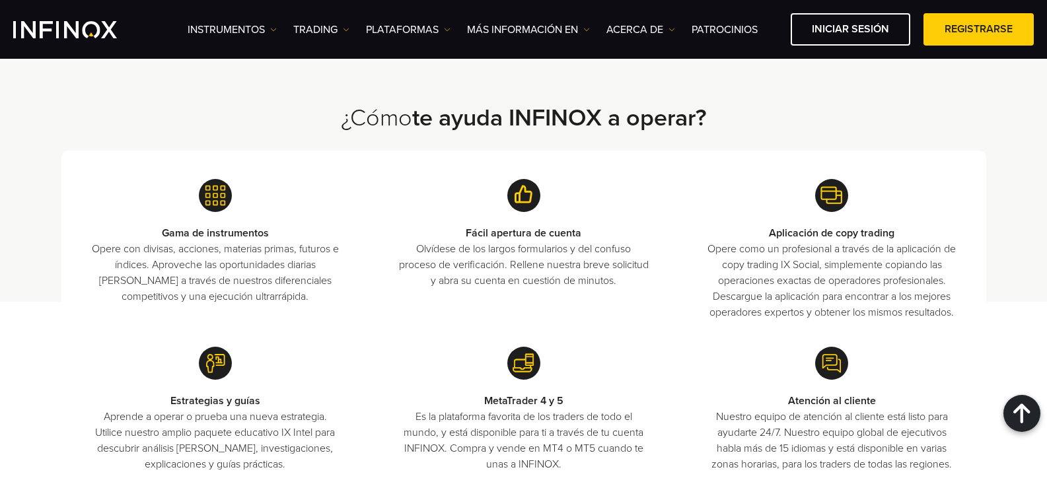
click at [474, 173] on div "Gama de instrumentos Opere con divisas, acciones, materias primas, futuros e ín…" at bounding box center [523, 341] width 925 height 381
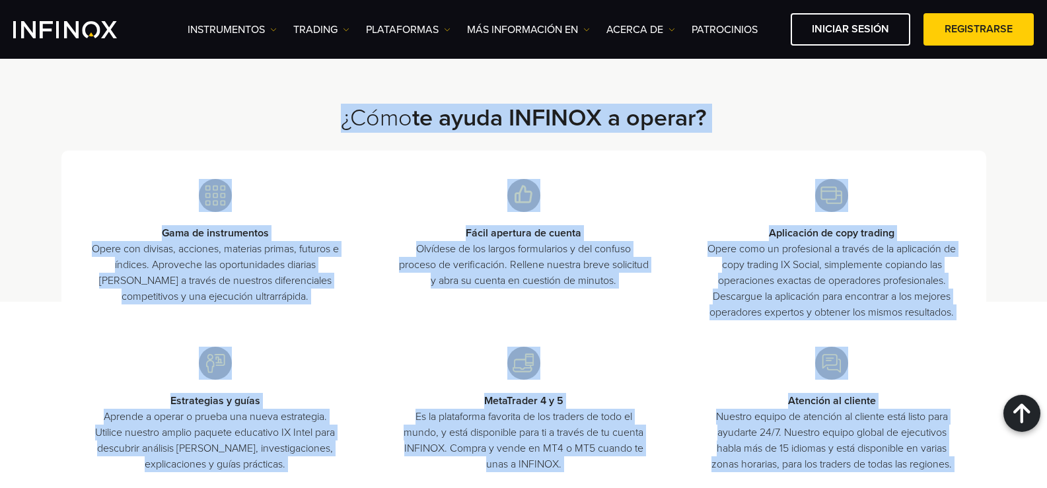
drag, startPoint x: 337, startPoint y: 115, endPoint x: 948, endPoint y: 449, distance: 696.3
click at [961, 460] on div "¿Cómo te ayuda INFINOX a operar? Gama de instrumentos Opere con divisas, accion…" at bounding box center [523, 318] width 925 height 428
copy div "¿Lore ip dolor SITAMET c adipis? Elit se doeiusmodtem Incid utl etdolor, magnaa…"
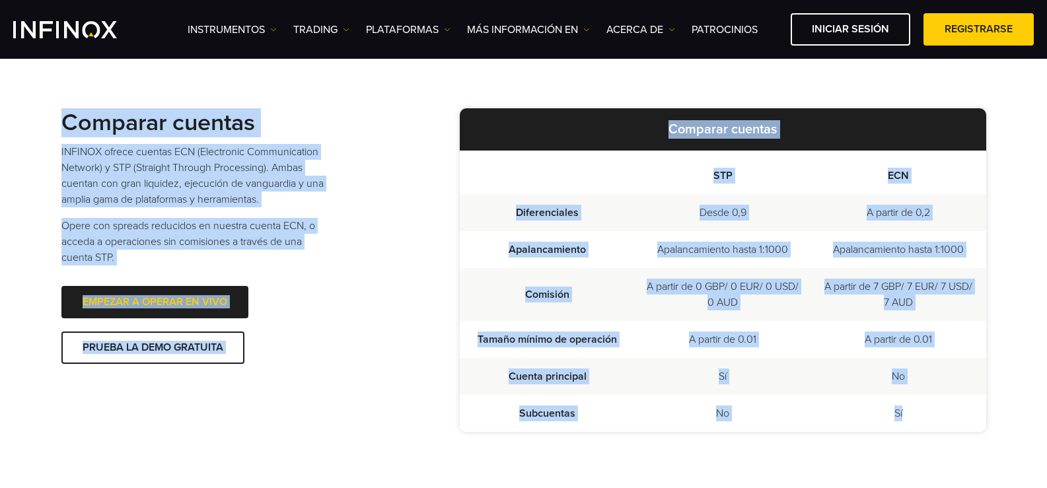
drag, startPoint x: 64, startPoint y: 120, endPoint x: 876, endPoint y: 361, distance: 847.3
click at [929, 405] on div "Comparar cuentas INFINOX ofrece cuentas ECN (Electronic Communication Network) …" at bounding box center [523, 270] width 925 height 469
copy div "Comparar cuentas INFINOX ofrece cuentas ECN (Electronic Communication Network) …"
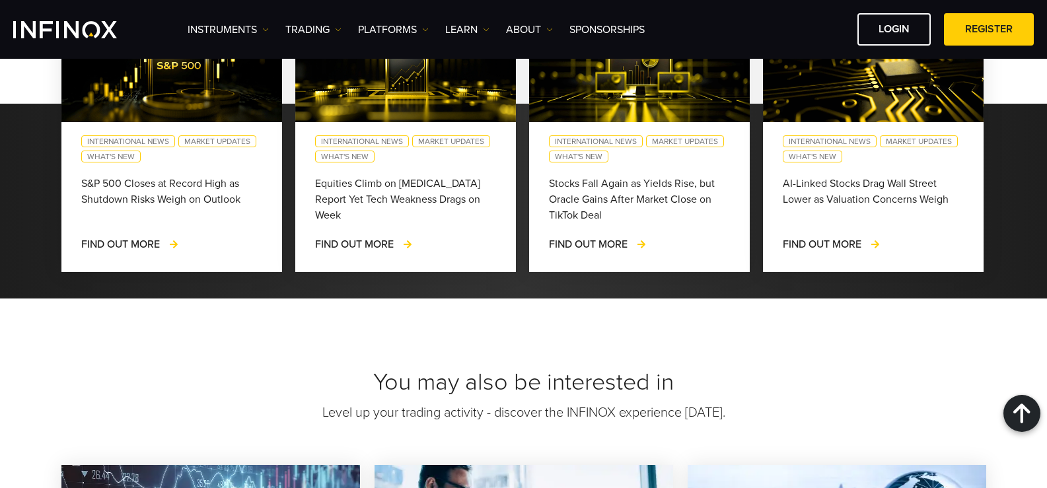
scroll to position [1827, 0]
